Goal: Check status: Verify the current state of an ongoing process or item

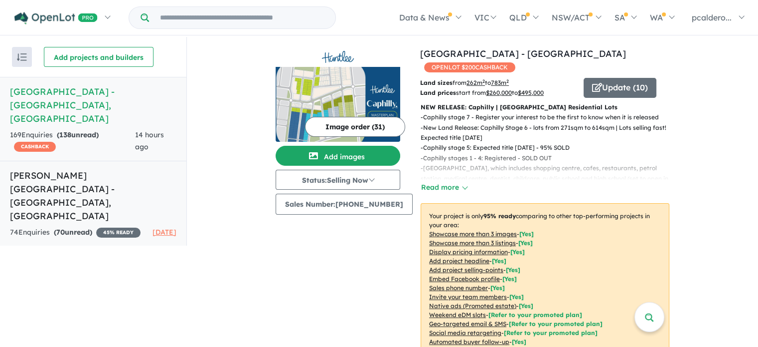
click at [51, 185] on link "[PERSON_NAME][GEOGRAPHIC_DATA] - [GEOGRAPHIC_DATA] , [GEOGRAPHIC_DATA] 74 Enqui…" at bounding box center [93, 204] width 186 height 86
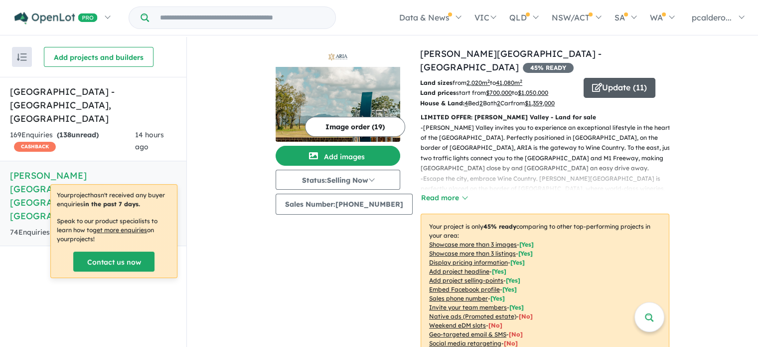
click at [617, 78] on button "Update ( 11 )" at bounding box center [620, 88] width 72 height 20
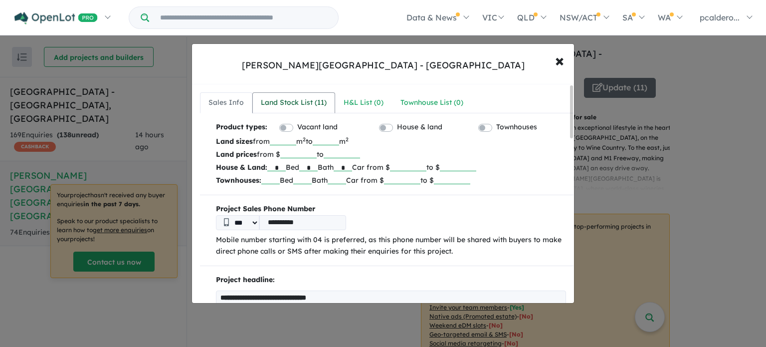
click at [281, 100] on div "Land Stock List ( 11 )" at bounding box center [294, 103] width 66 height 12
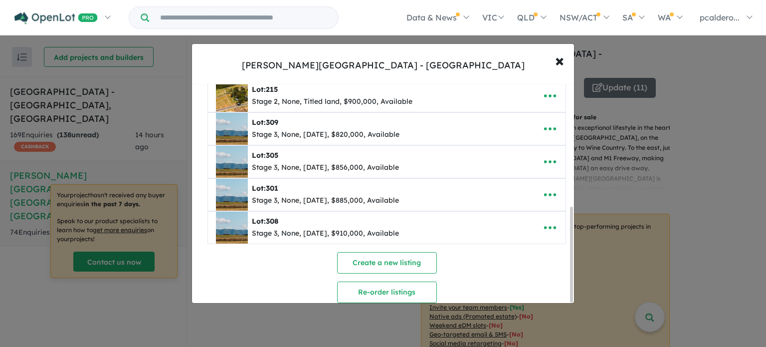
scroll to position [283, 0]
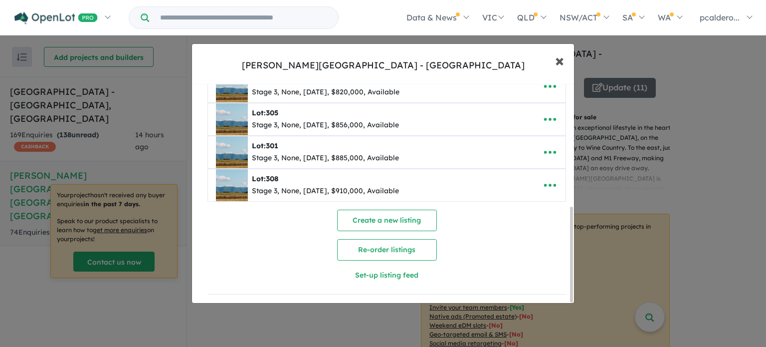
click at [561, 61] on span "×" at bounding box center [559, 59] width 9 height 21
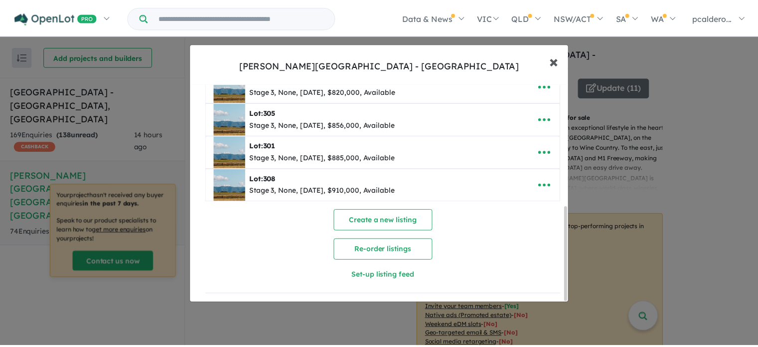
scroll to position [0, 0]
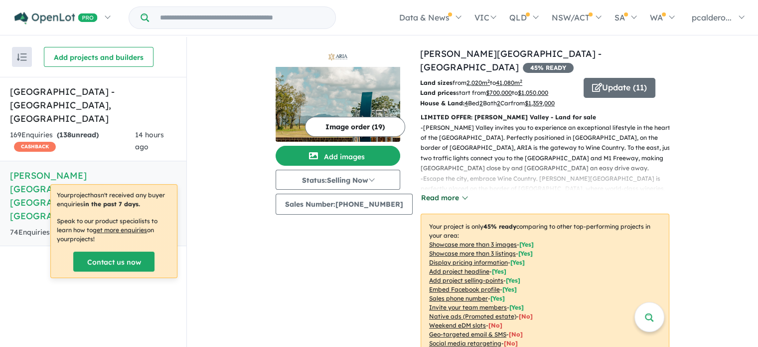
click at [440, 192] on button "Read more" at bounding box center [444, 197] width 47 height 11
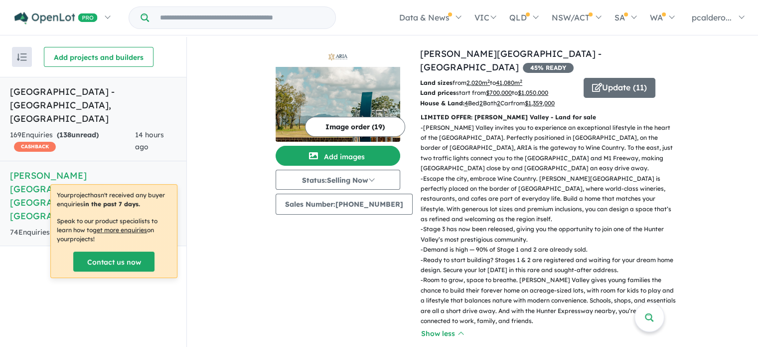
click at [120, 112] on link "Huntlee Estate - [GEOGRAPHIC_DATA] , [GEOGRAPHIC_DATA] 169 Enquir ies ( 138 unr…" at bounding box center [93, 119] width 186 height 84
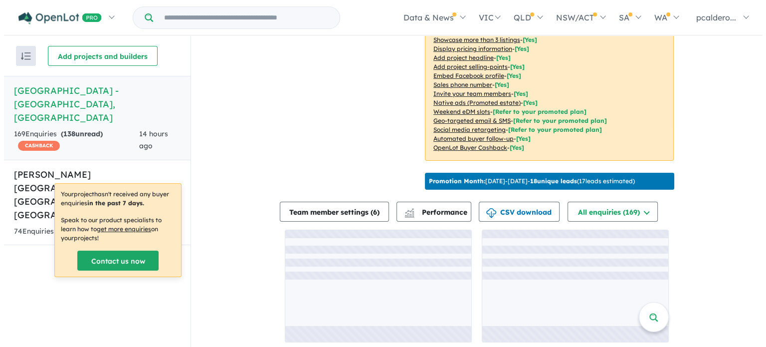
scroll to position [1, 0]
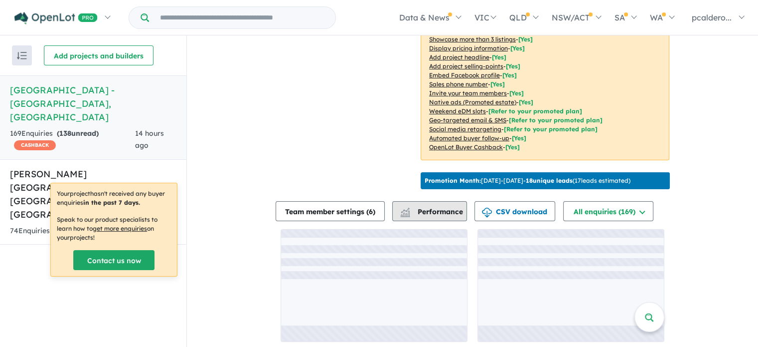
click at [439, 207] on span "Performance" at bounding box center [432, 211] width 61 height 9
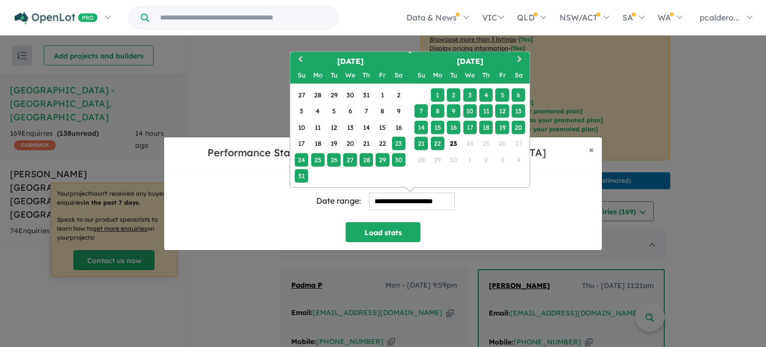
click at [396, 204] on input "**********" at bounding box center [412, 200] width 86 height 17
click at [386, 93] on div "1" at bounding box center [381, 94] width 13 height 13
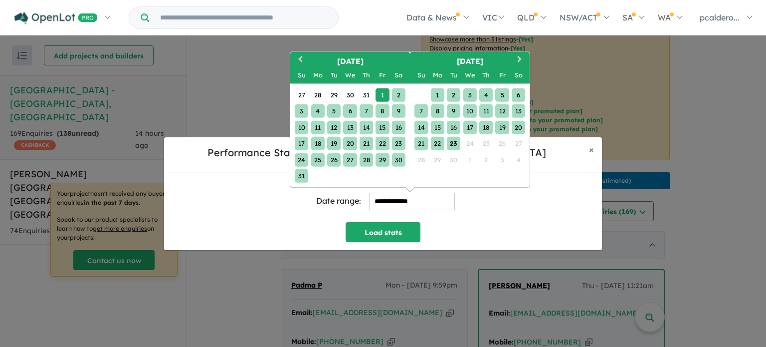
click at [448, 143] on div "23" at bounding box center [453, 143] width 13 height 13
type input "**********"
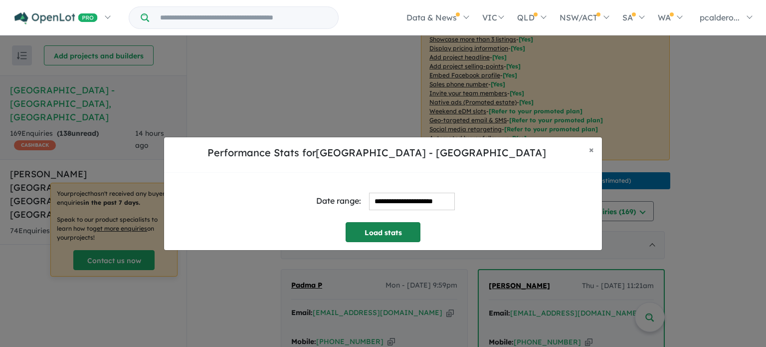
click at [405, 228] on button "Load stats" at bounding box center [383, 232] width 75 height 20
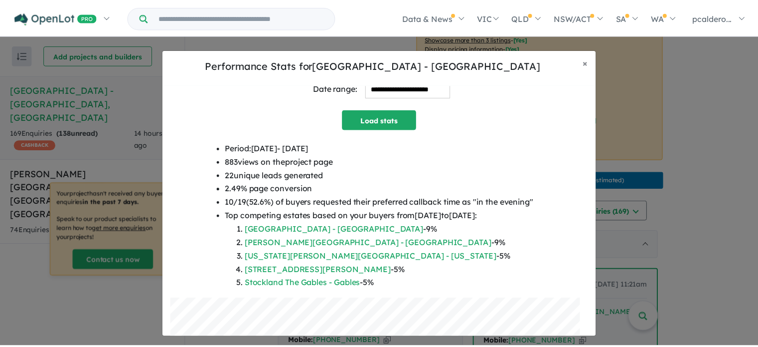
scroll to position [0, 0]
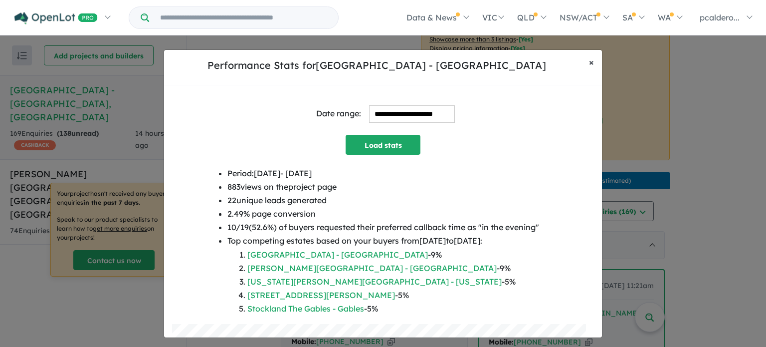
click at [593, 64] on span "×" at bounding box center [591, 61] width 5 height 11
